Goal: Transaction & Acquisition: Obtain resource

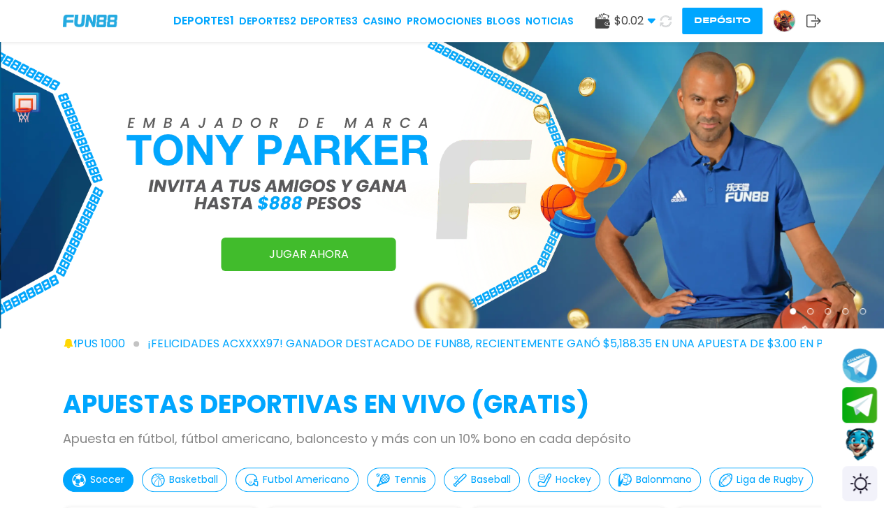
click at [665, 19] on icon at bounding box center [666, 21] width 17 height 17
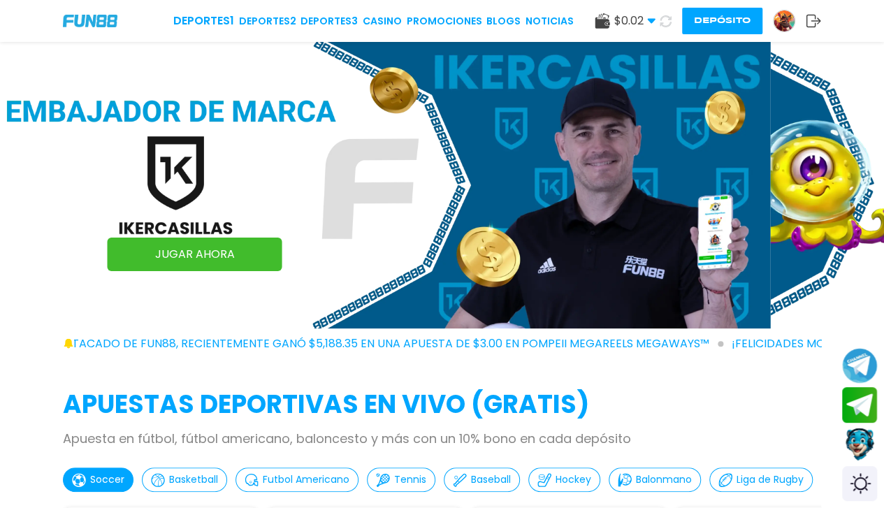
click at [778, 24] on img at bounding box center [784, 20] width 21 height 21
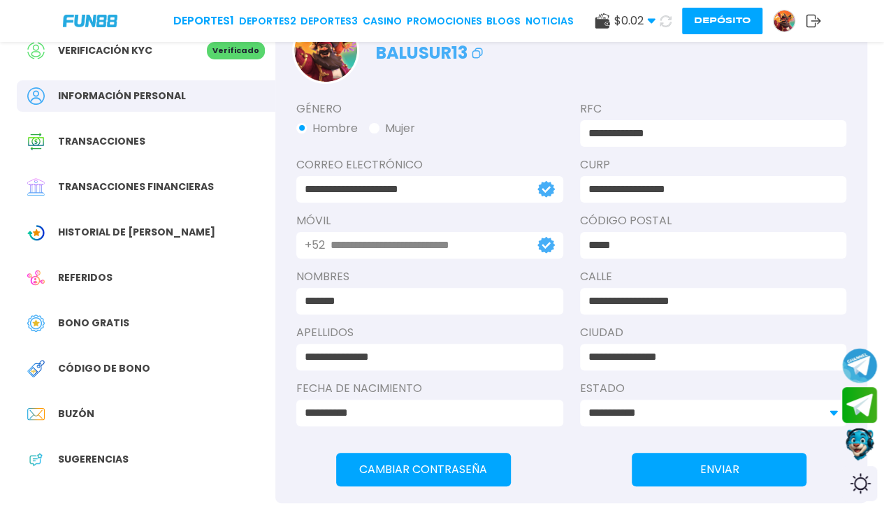
scroll to position [80, 0]
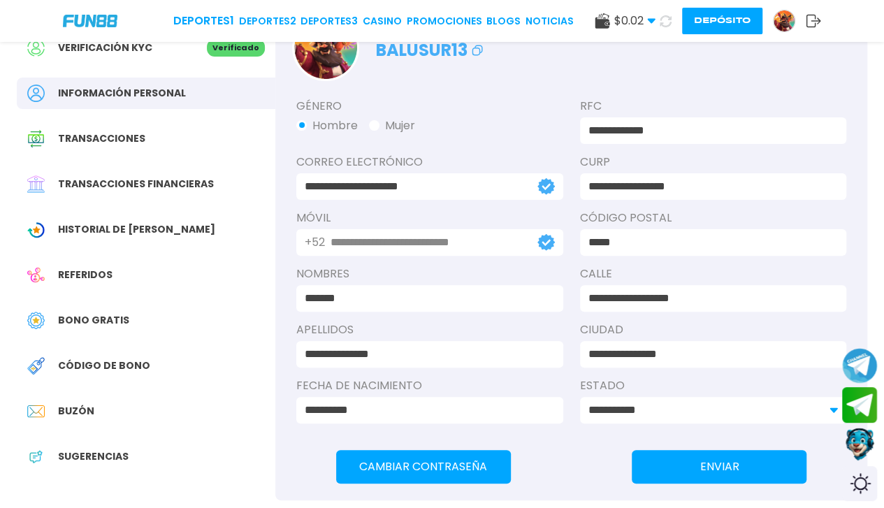
click at [66, 332] on div "Bono Gratis" at bounding box center [146, 320] width 259 height 31
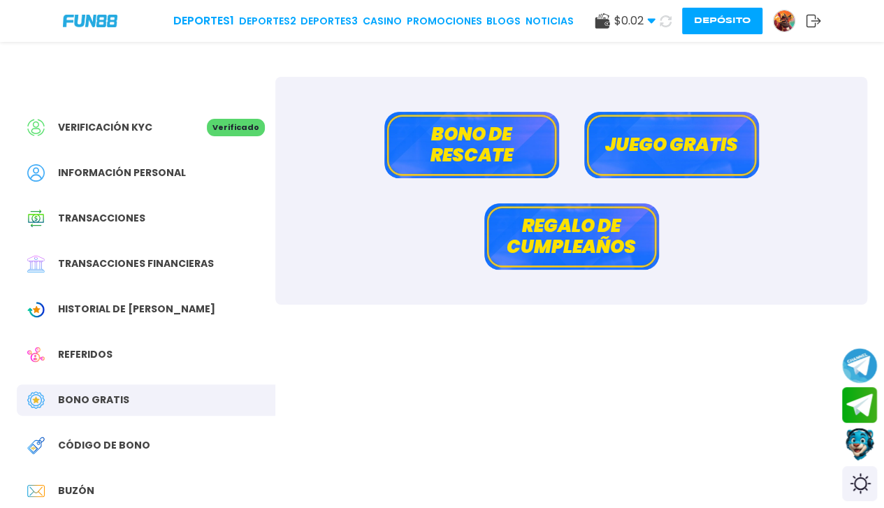
click at [432, 113] on button "Bono de rescate" at bounding box center [471, 145] width 175 height 66
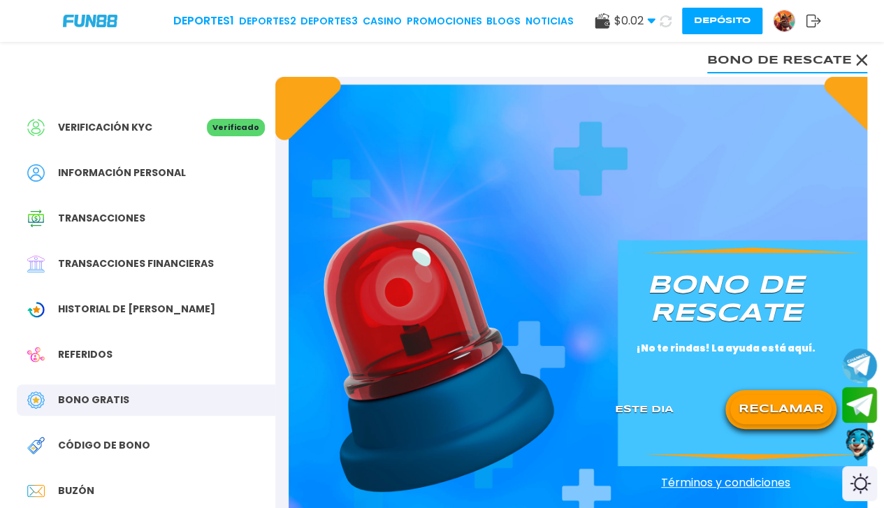
click at [811, 391] on div "RECLAMAR" at bounding box center [781, 409] width 111 height 39
click at [791, 410] on button "RECLAMAR" at bounding box center [781, 409] width 101 height 29
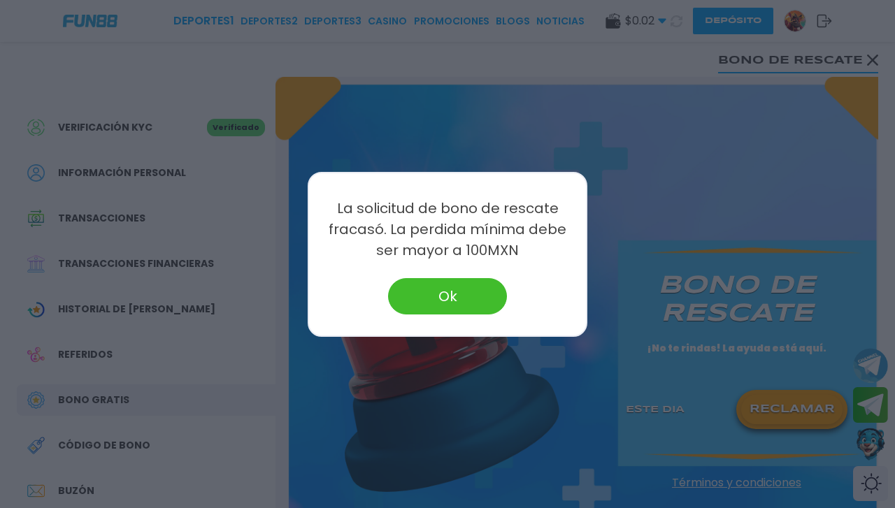
click at [394, 288] on button "Ok" at bounding box center [447, 296] width 119 height 36
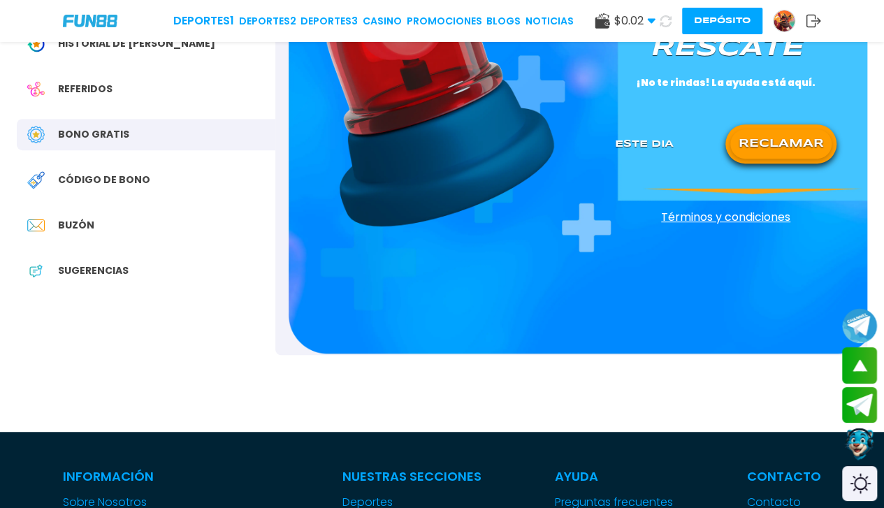
scroll to position [271, 0]
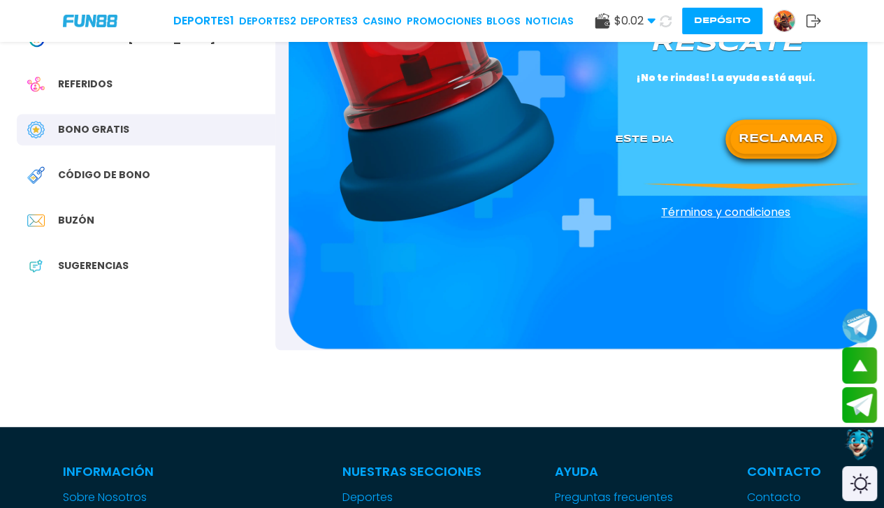
click at [82, 205] on div "Buzón" at bounding box center [146, 220] width 259 height 31
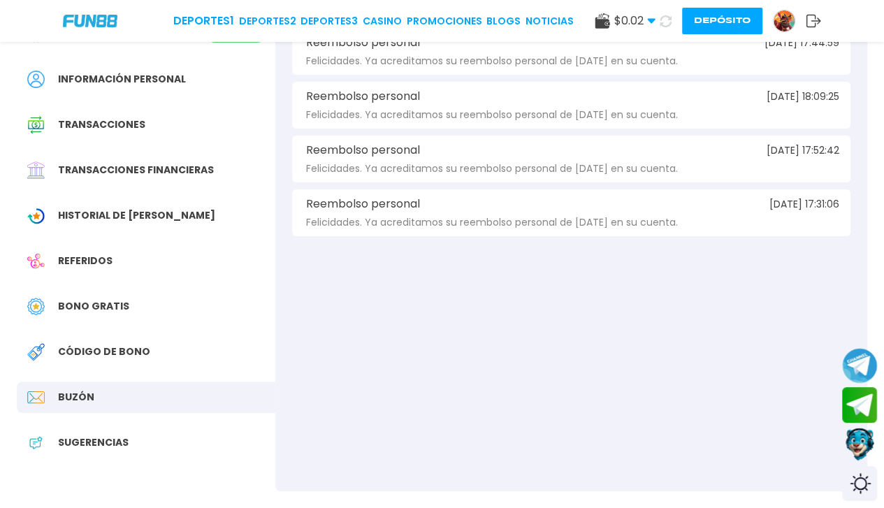
scroll to position [94, 0]
drag, startPoint x: 445, startPoint y: 29, endPoint x: 457, endPoint y: 20, distance: 15.0
click at [457, 20] on div "Deportes 1 Deportes 2 Deportes 3 CASINO Promociones BLOGS NOTICIAS" at bounding box center [373, 21] width 401 height 17
click at [457, 20] on link "Promociones" at bounding box center [444, 21] width 75 height 15
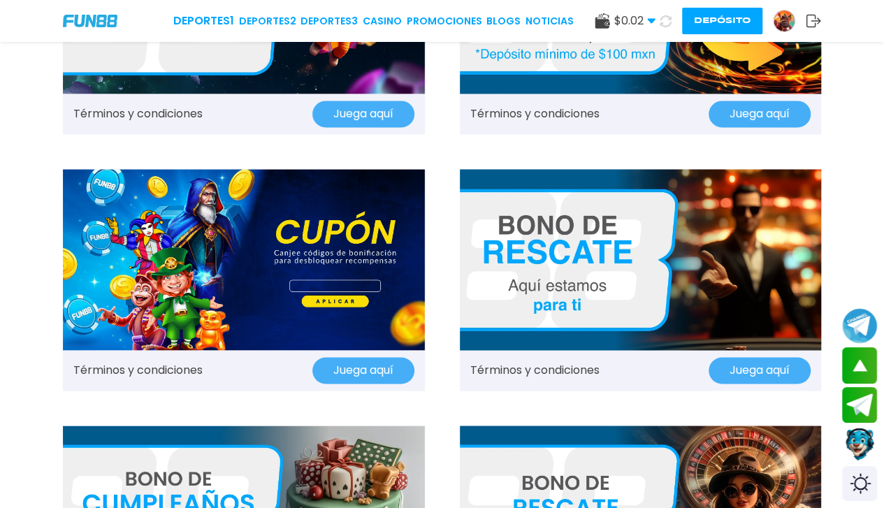
scroll to position [949, 0]
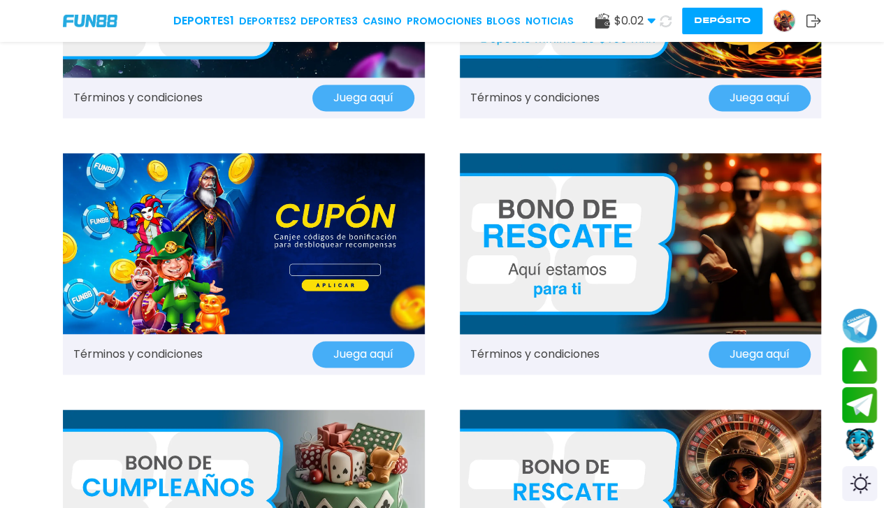
click at [250, 366] on div "Términos y condiciones Juega aquí" at bounding box center [244, 354] width 362 height 41
click at [178, 353] on link "Términos y condiciones" at bounding box center [137, 354] width 129 height 17
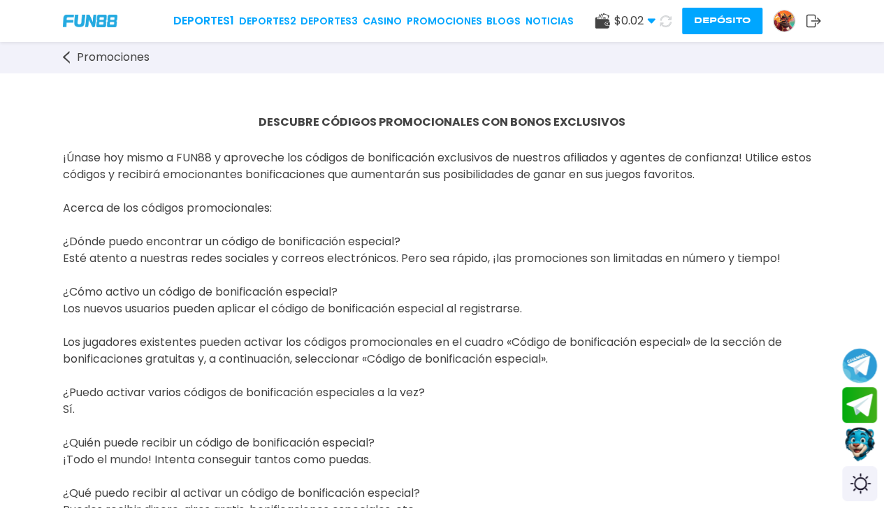
click at [858, 438] on button "Contact customer service" at bounding box center [860, 445] width 37 height 38
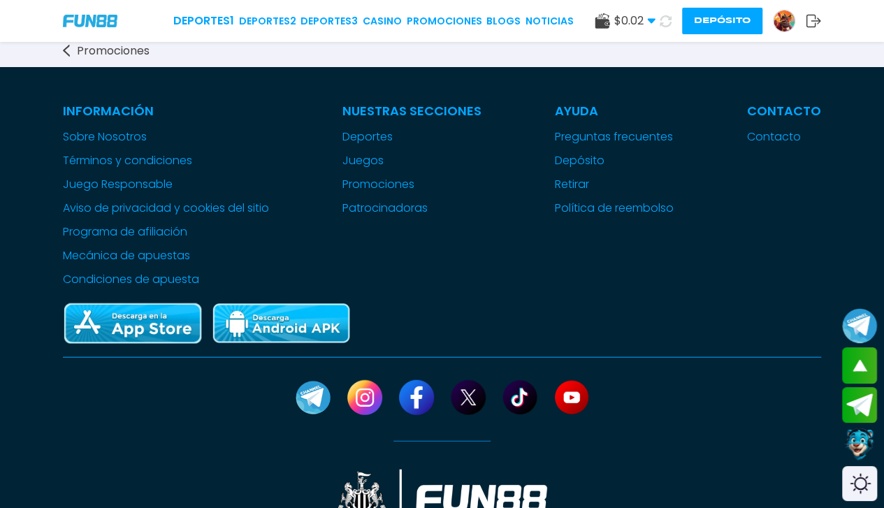
scroll to position [1732, 0]
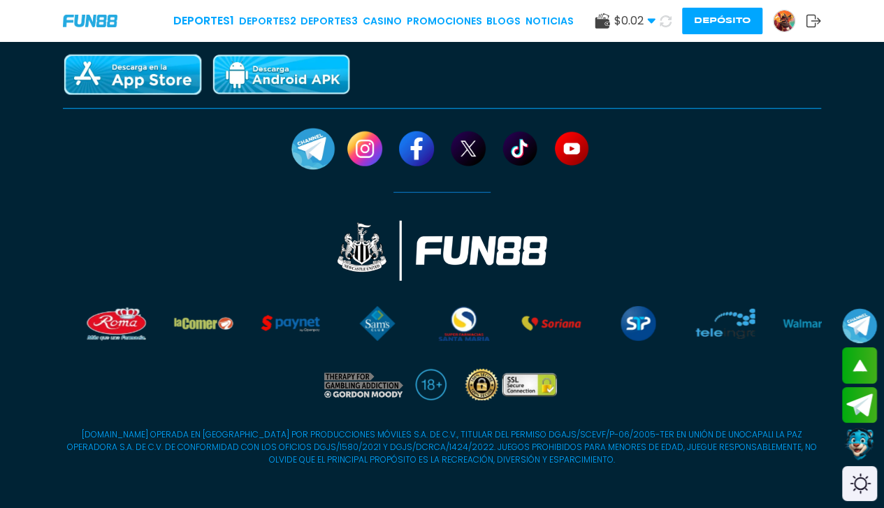
click at [303, 135] on link at bounding box center [313, 149] width 44 height 44
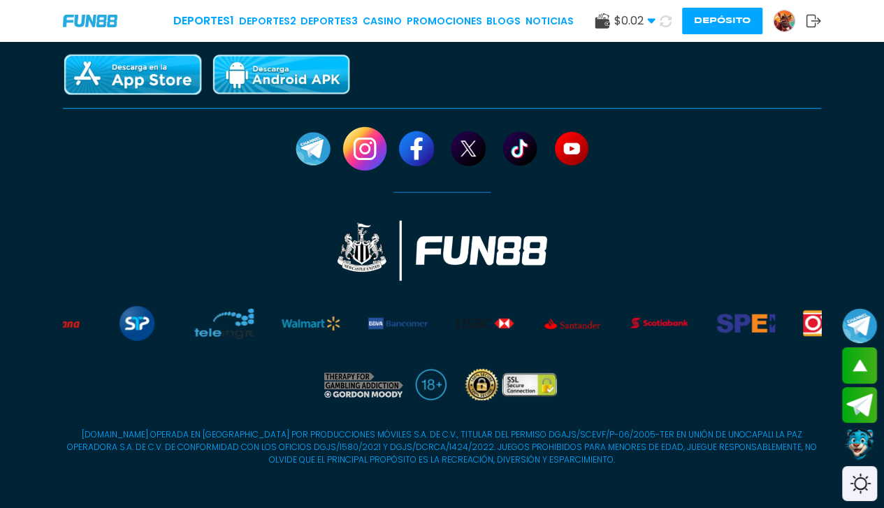
click at [369, 129] on link at bounding box center [365, 149] width 44 height 44
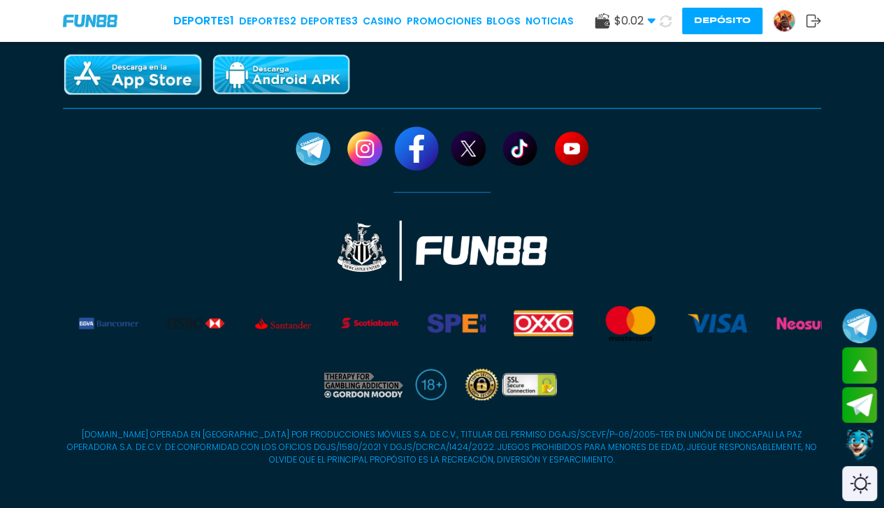
click at [425, 143] on link at bounding box center [416, 149] width 44 height 44
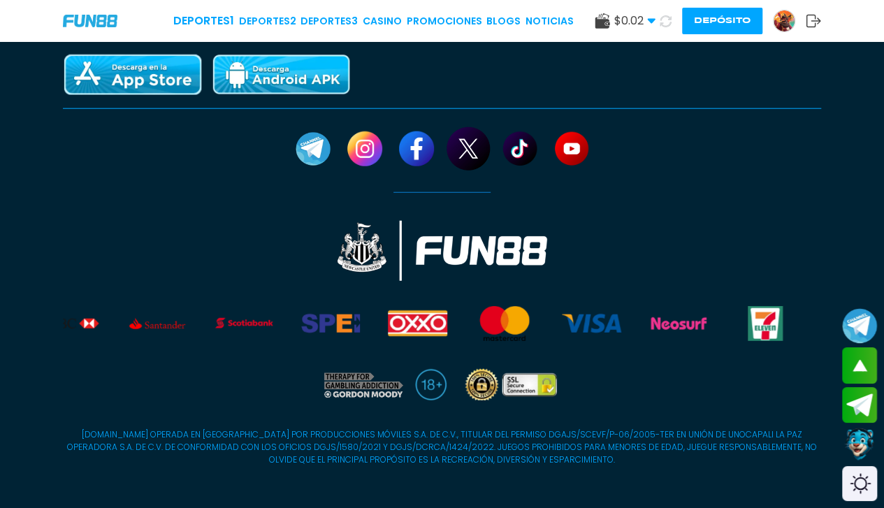
click at [466, 142] on link at bounding box center [468, 149] width 44 height 44
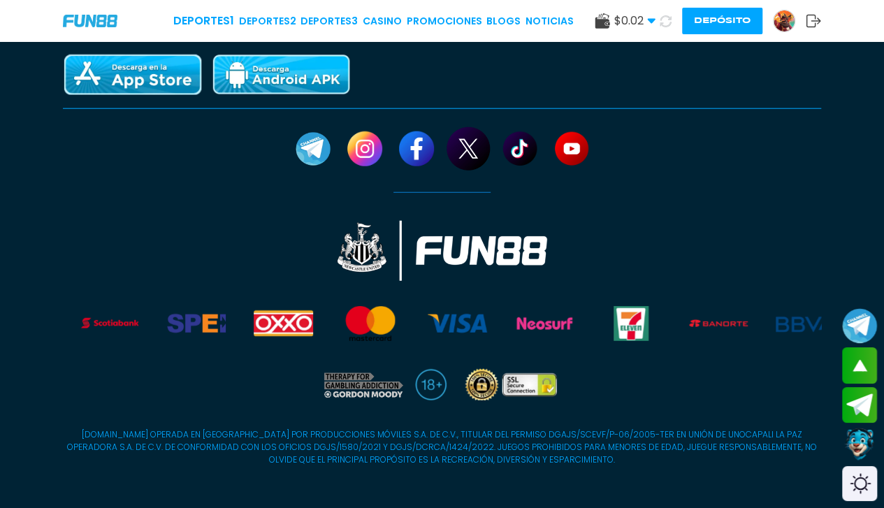
click at [470, 146] on link at bounding box center [468, 149] width 44 height 44
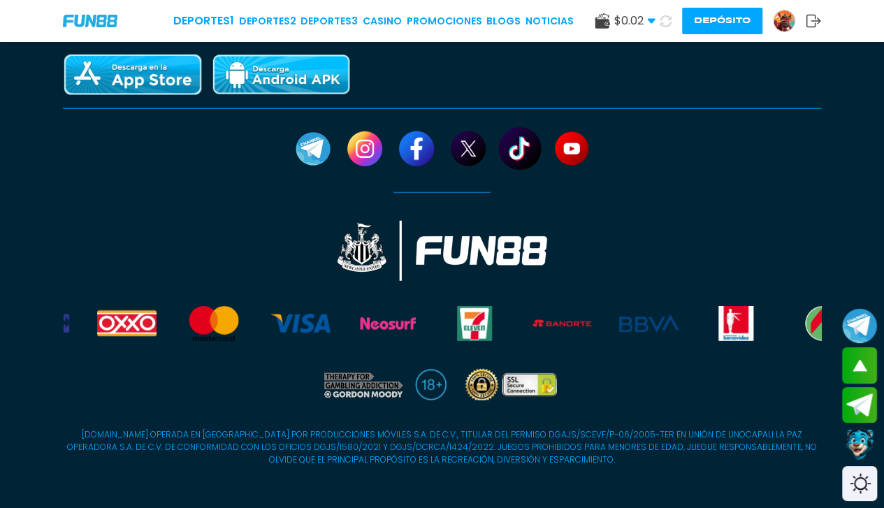
click at [534, 150] on link at bounding box center [520, 149] width 44 height 44
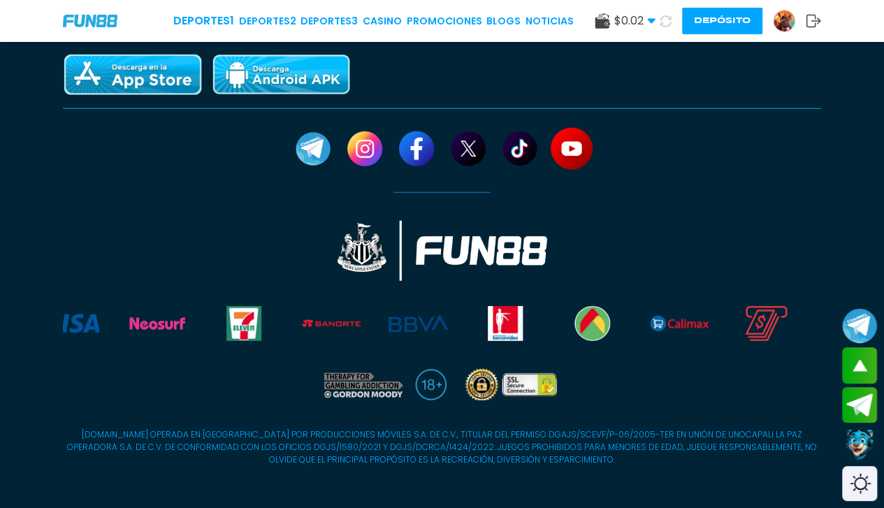
click at [575, 145] on link at bounding box center [571, 149] width 44 height 44
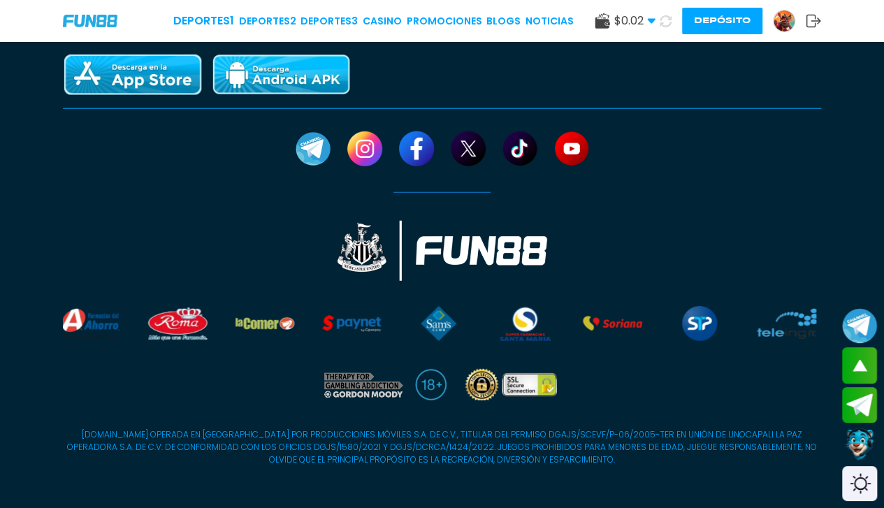
click at [313, 115] on div at bounding box center [443, 150] width 294 height 83
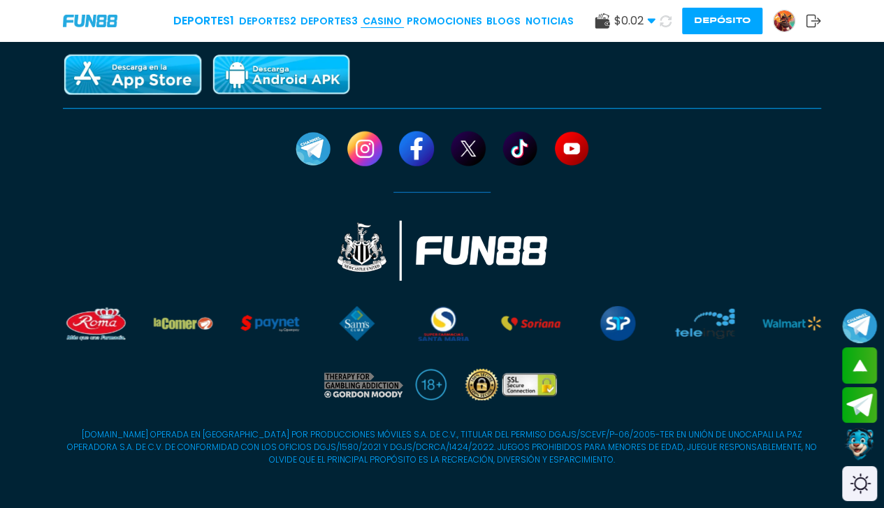
click at [382, 28] on link "CASINO" at bounding box center [382, 21] width 39 height 15
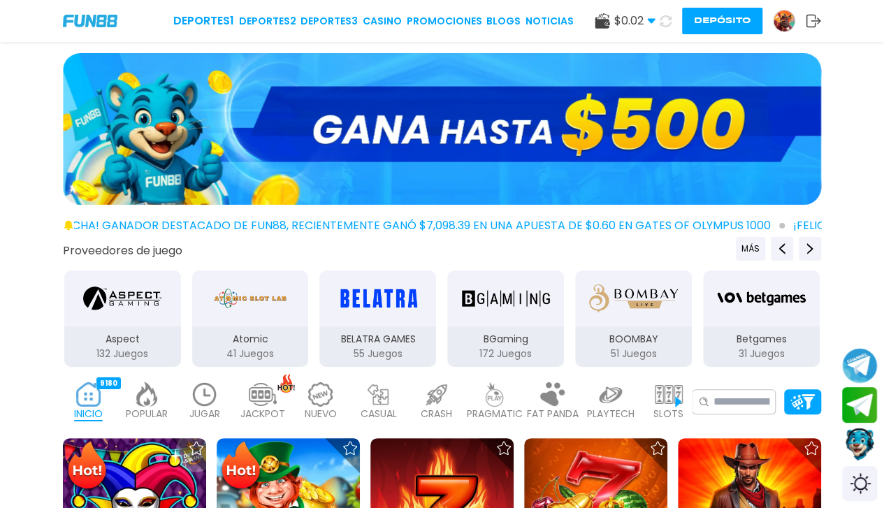
click at [661, 24] on use at bounding box center [666, 21] width 12 height 12
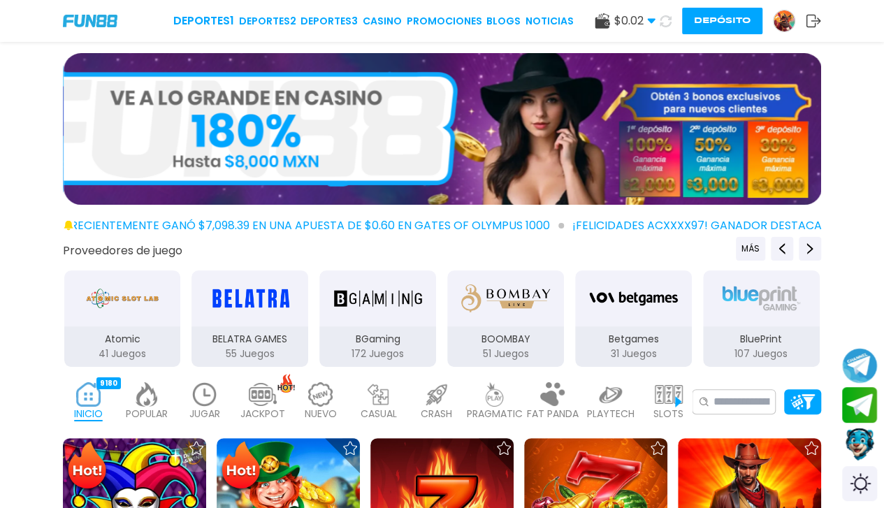
click at [661, 24] on use at bounding box center [666, 21] width 12 height 12
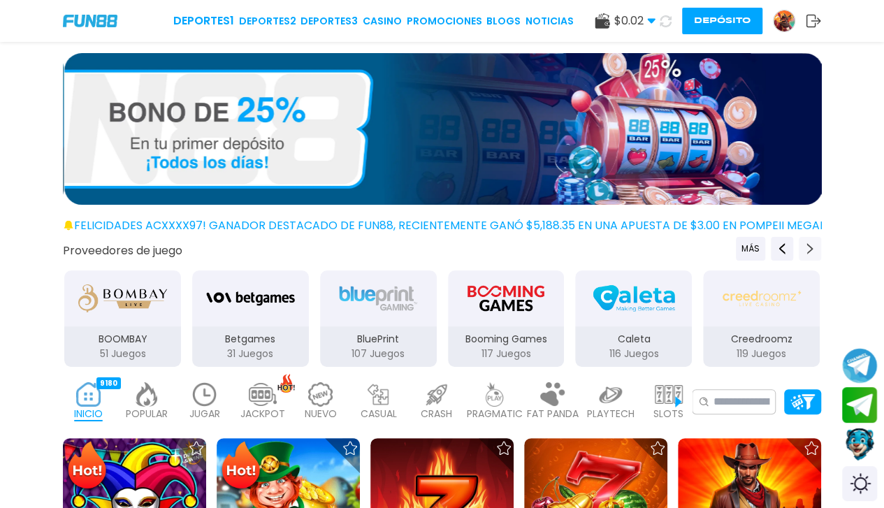
click at [815, 254] on icon "Next providers" at bounding box center [810, 248] width 11 height 11
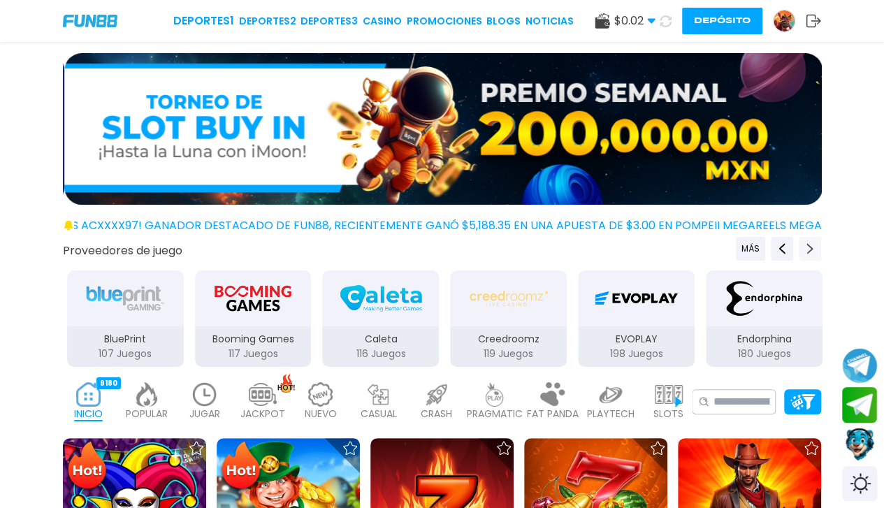
click at [815, 254] on icon "Next providers" at bounding box center [810, 248] width 11 height 11
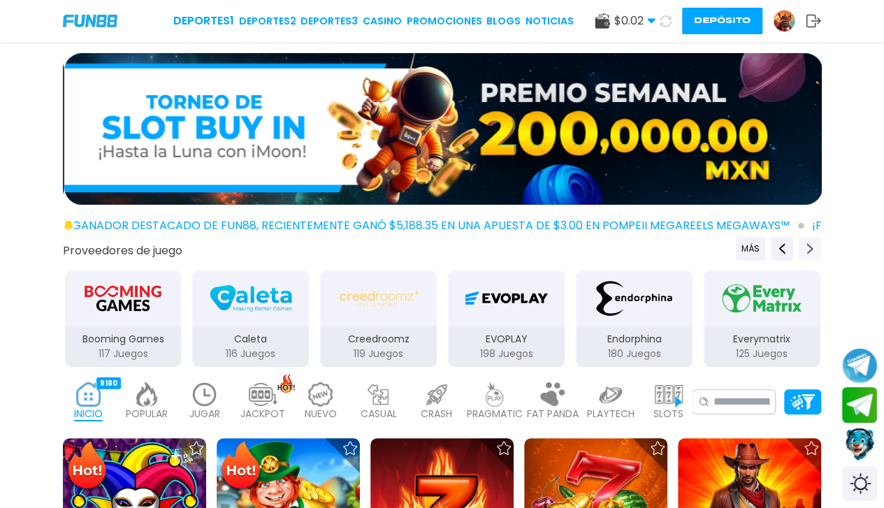
click at [815, 254] on icon "Next providers" at bounding box center [810, 248] width 11 height 11
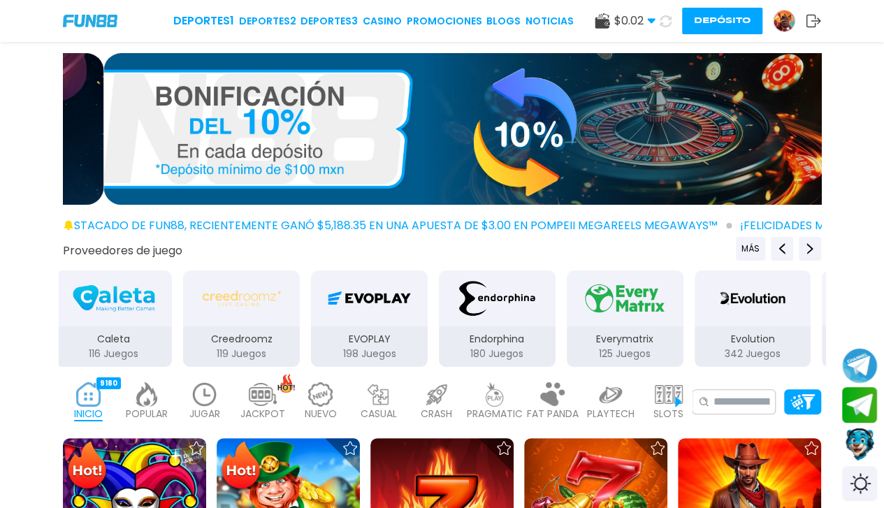
click at [761, 118] on img at bounding box center [482, 129] width 758 height 152
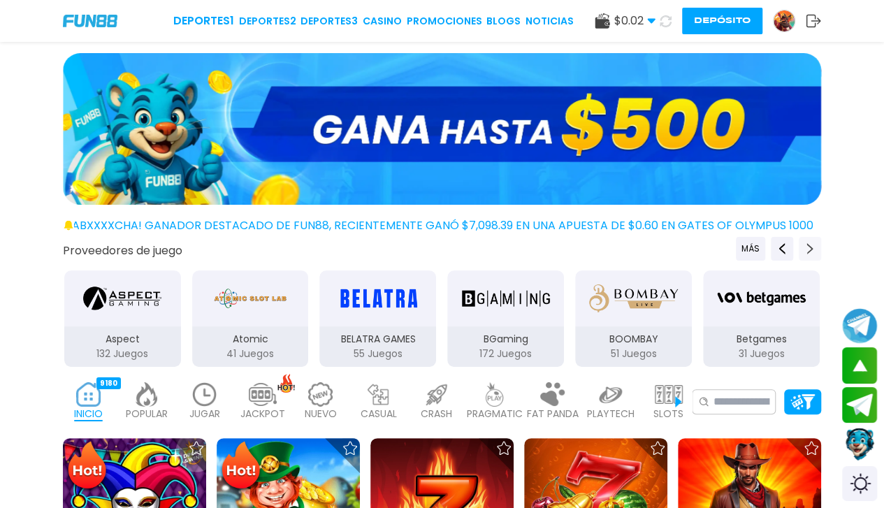
click at [809, 254] on icon "Next providers" at bounding box center [810, 248] width 11 height 11
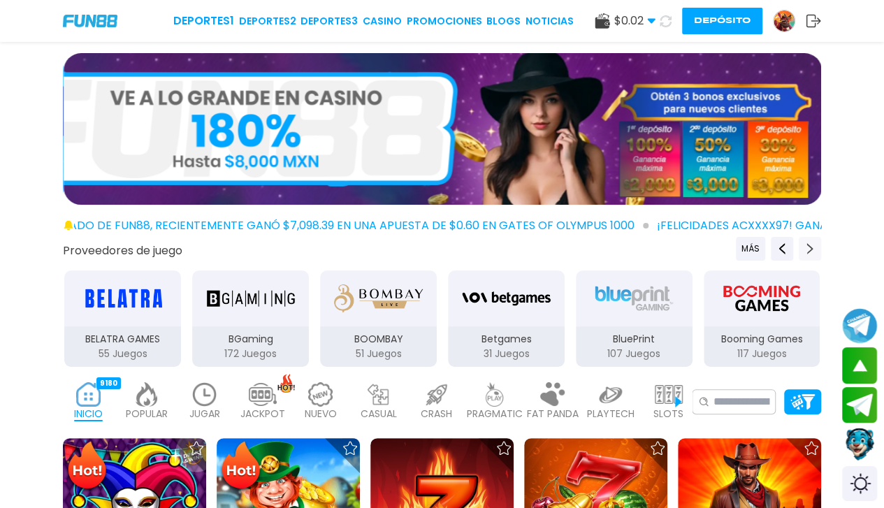
click at [812, 247] on icon "Next providers" at bounding box center [810, 248] width 11 height 11
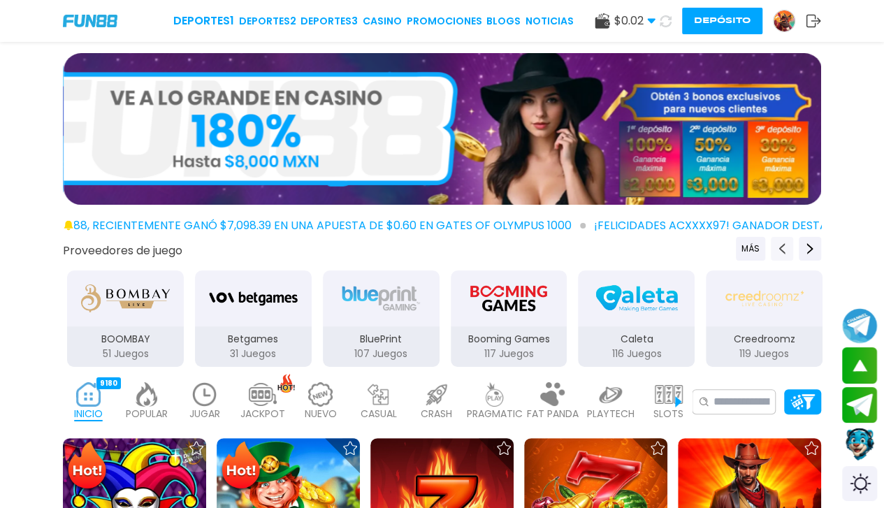
click at [780, 240] on button "Previous providers" at bounding box center [782, 249] width 22 height 24
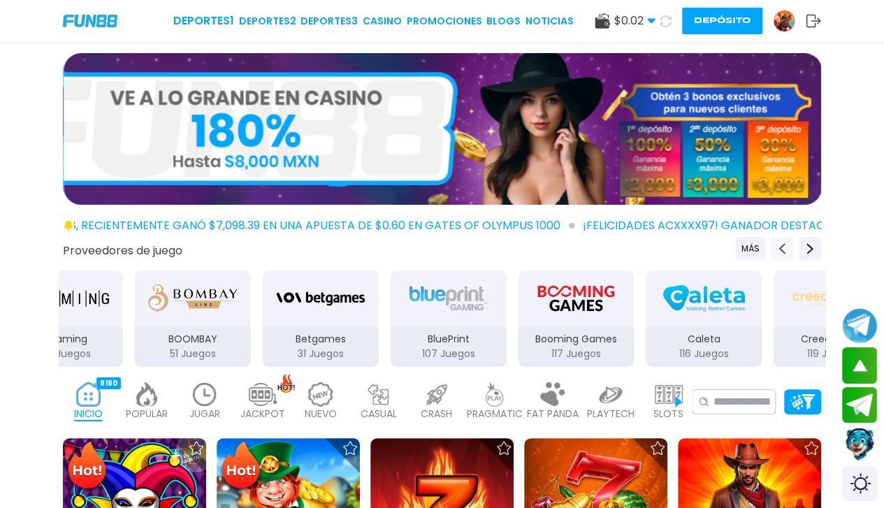
click at [780, 240] on button "Previous providers" at bounding box center [782, 249] width 22 height 24
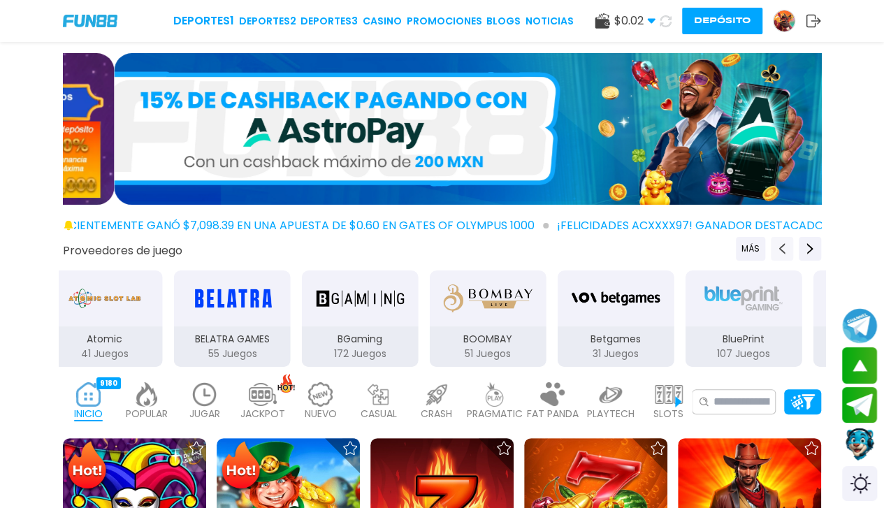
click at [780, 240] on button "Previous providers" at bounding box center [782, 249] width 22 height 24
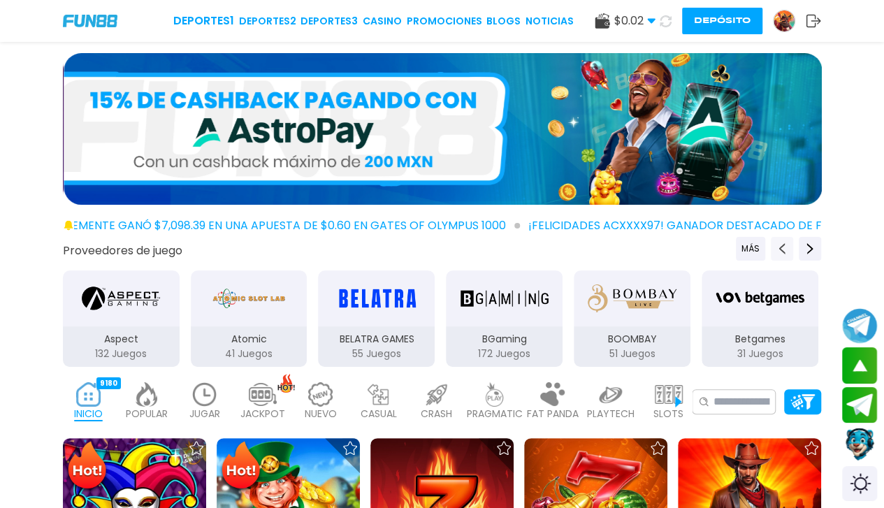
click at [780, 240] on button "Previous providers" at bounding box center [782, 249] width 22 height 24
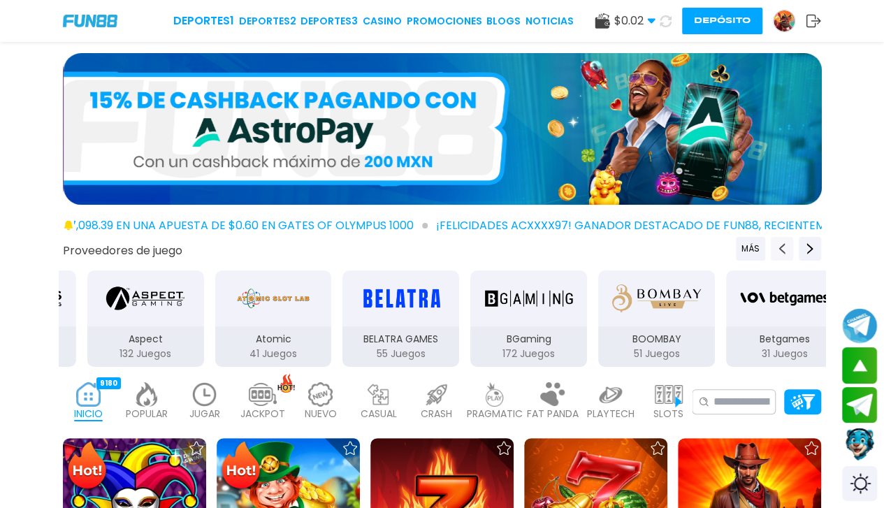
click at [780, 240] on button "Previous providers" at bounding box center [782, 249] width 22 height 24
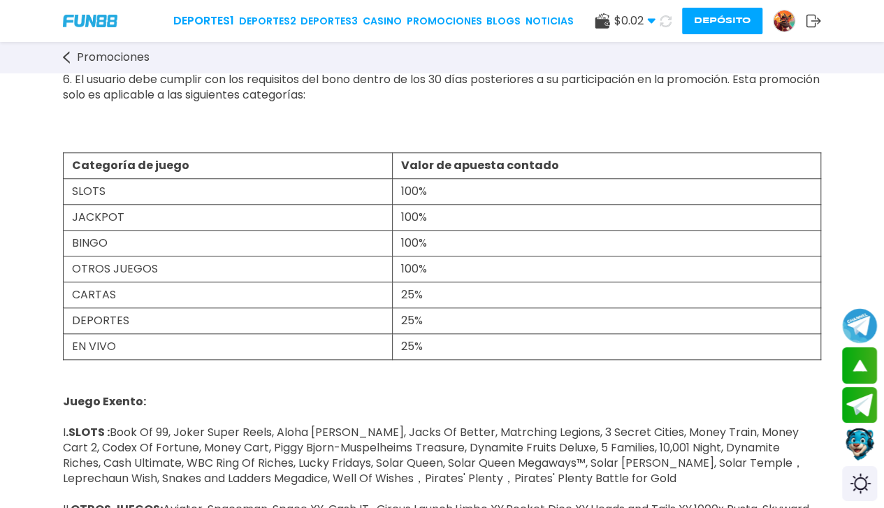
scroll to position [543, 0]
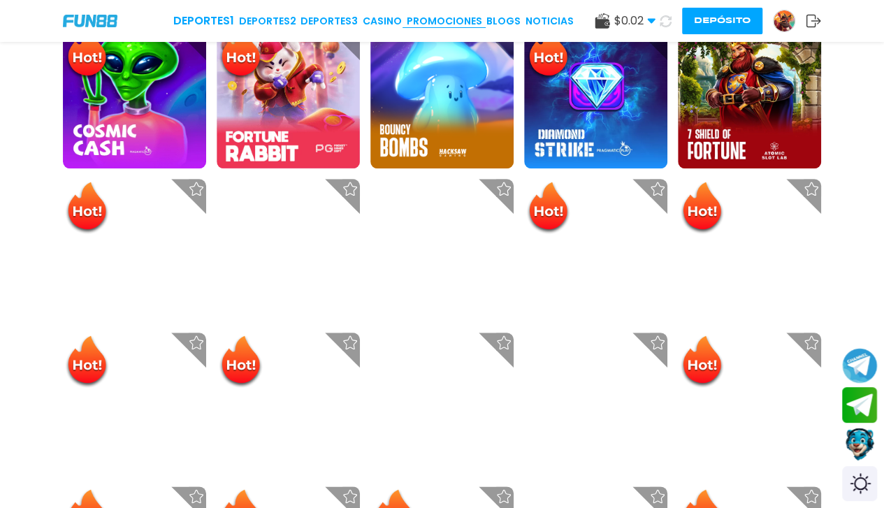
click at [433, 19] on link "Promociones" at bounding box center [444, 21] width 75 height 15
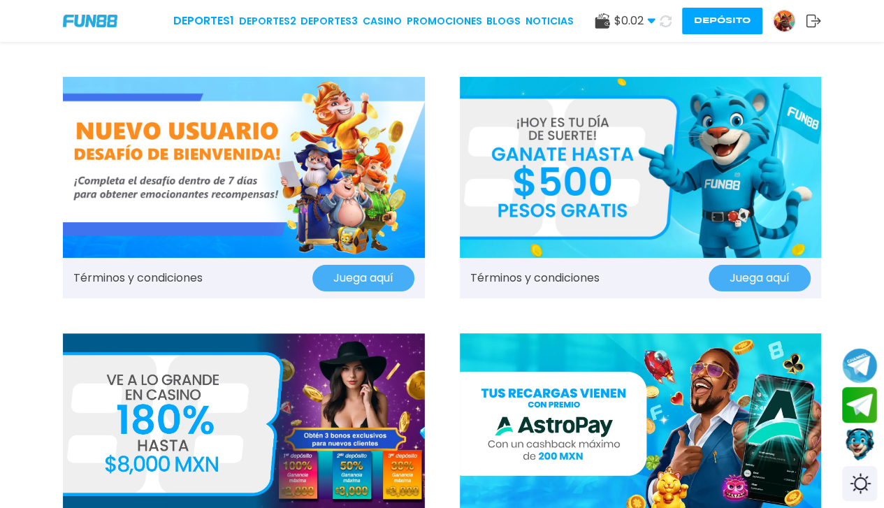
click at [176, 83] on img at bounding box center [244, 167] width 362 height 181
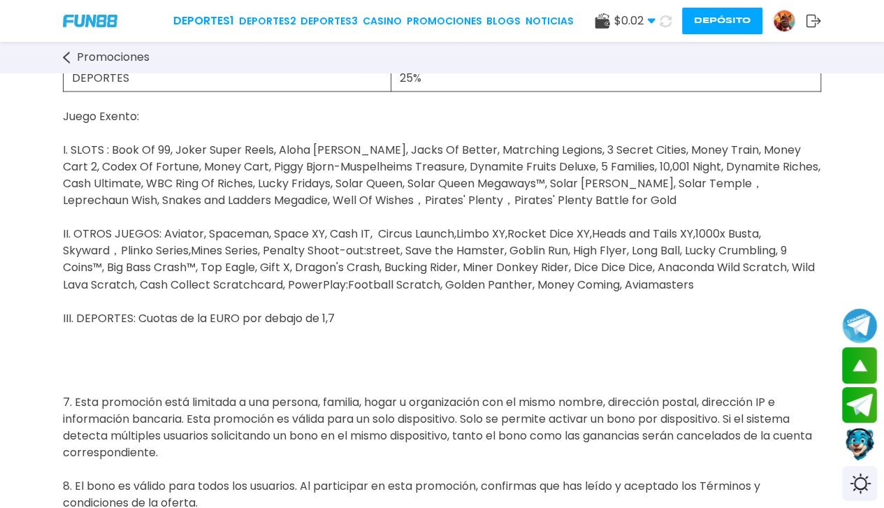
scroll to position [1079, 0]
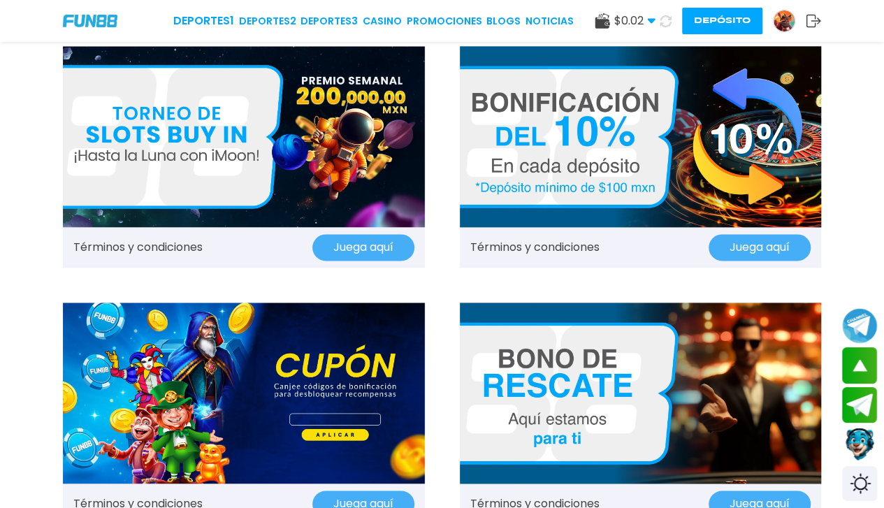
scroll to position [802, 0]
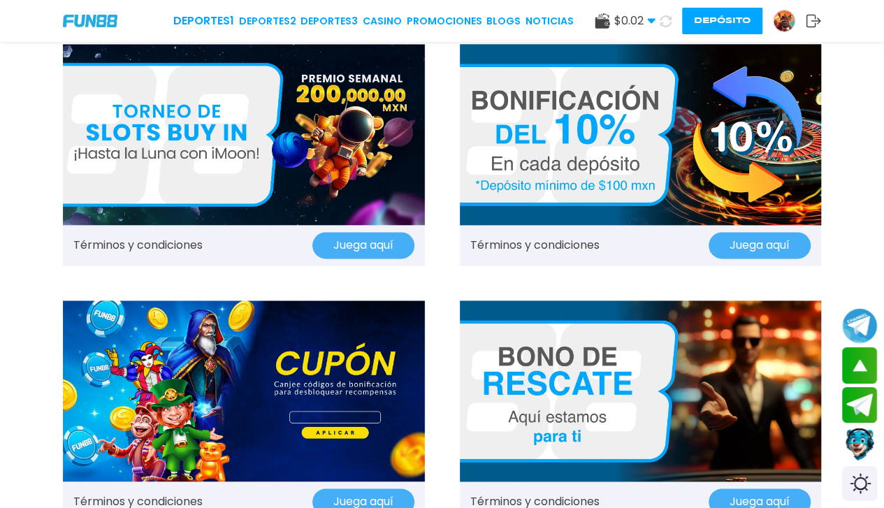
click at [264, 156] on img at bounding box center [244, 134] width 362 height 181
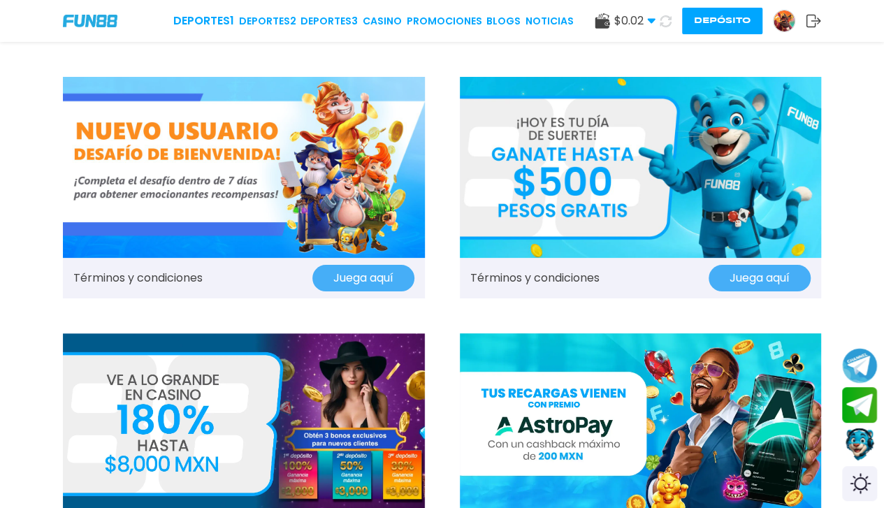
click at [658, 17] on button at bounding box center [666, 21] width 20 height 20
